Goal: Use online tool/utility: Utilize a website feature to perform a specific function

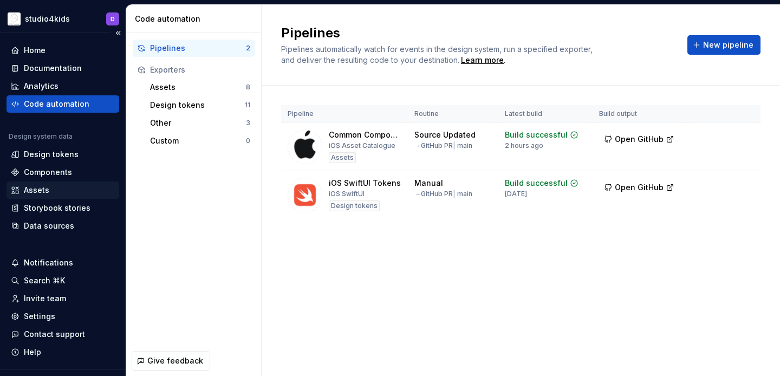
click at [57, 197] on div "Assets" at bounding box center [63, 190] width 113 height 17
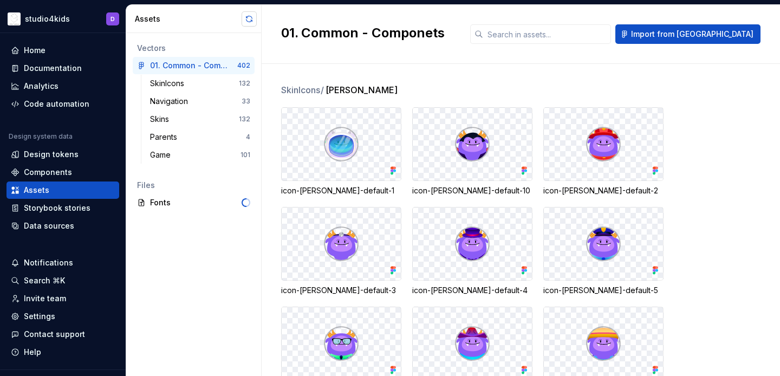
click at [246, 22] on button "button" at bounding box center [249, 18] width 15 height 15
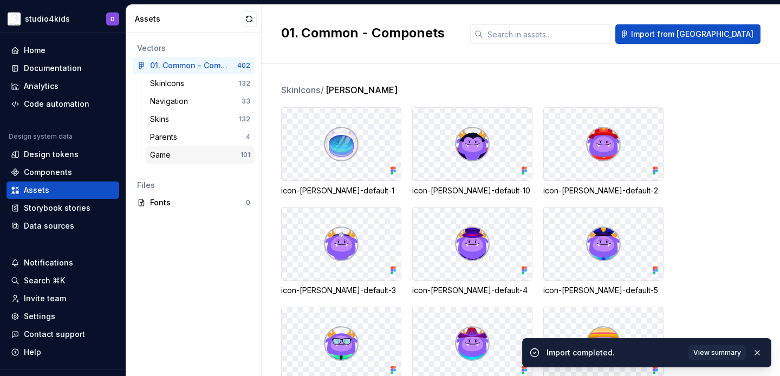
click at [158, 150] on div "Game" at bounding box center [162, 155] width 25 height 11
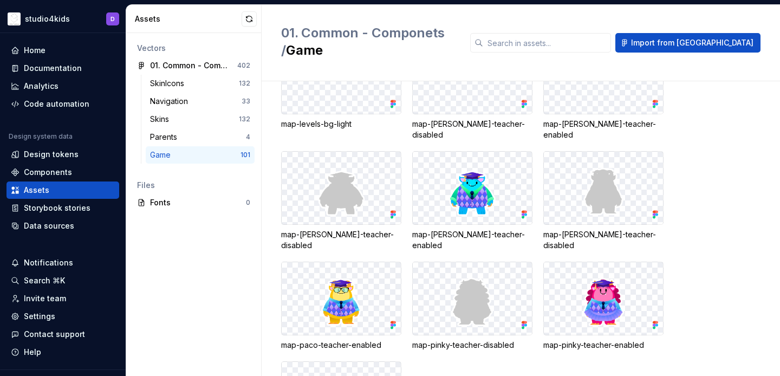
scroll to position [354, 0]
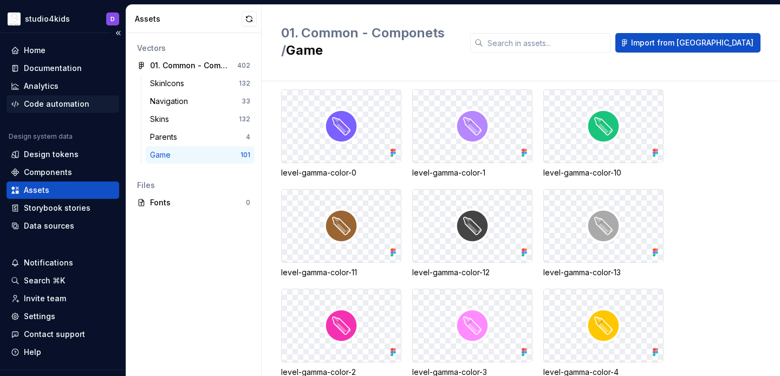
click at [48, 100] on div "Code automation" at bounding box center [57, 104] width 66 height 11
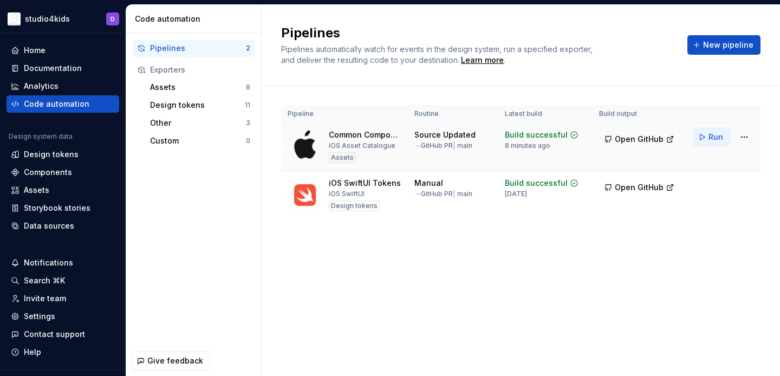
click at [716, 144] on button "Run" at bounding box center [711, 137] width 37 height 20
